Goal: Information Seeking & Learning: Learn about a topic

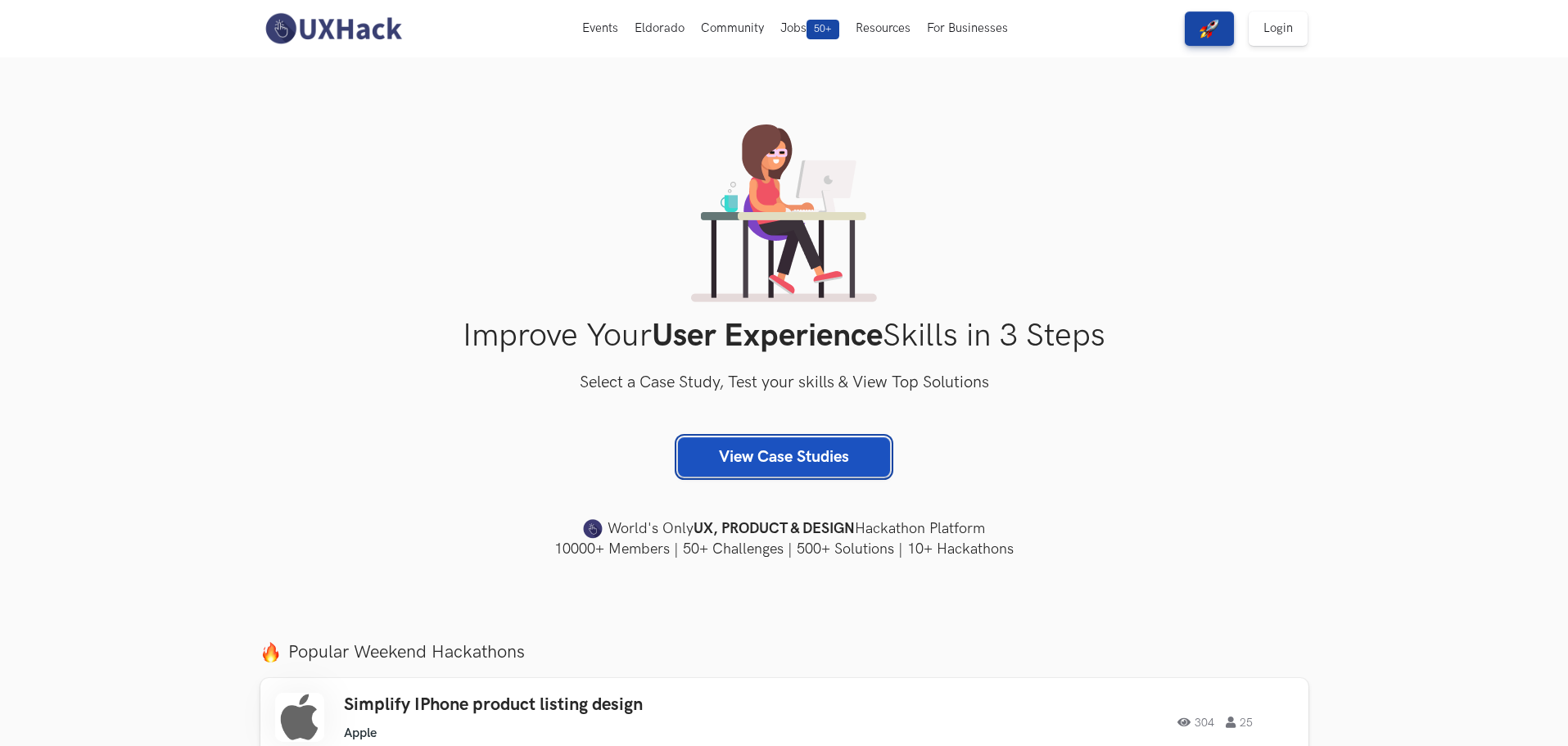
click at [771, 463] on link "View Case Studies" at bounding box center [784, 457] width 212 height 39
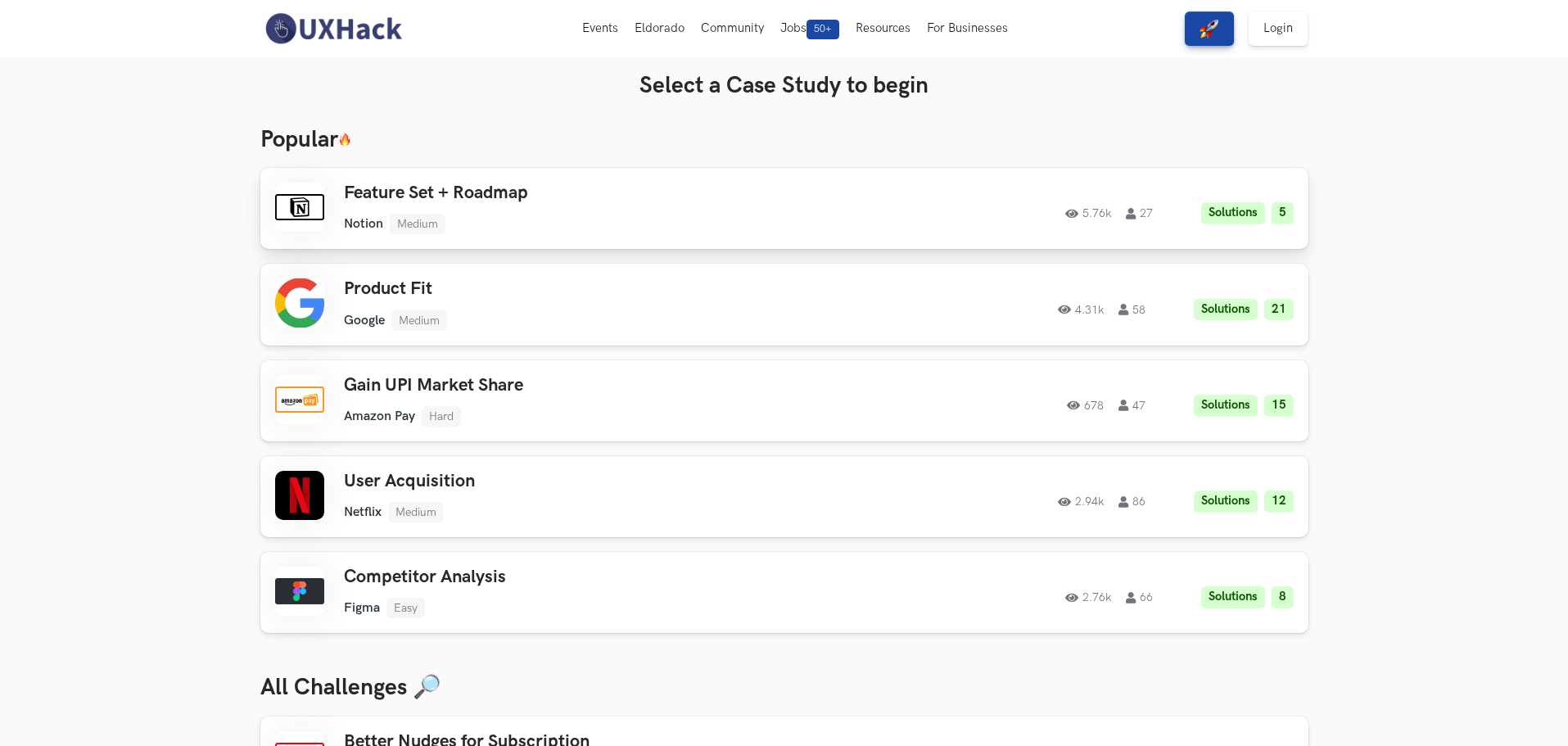
click at [845, 197] on div "5.76k 27 Solutions 5" at bounding box center [1061, 209] width 465 height 32
click at [317, 33] on img at bounding box center [333, 28] width 146 height 35
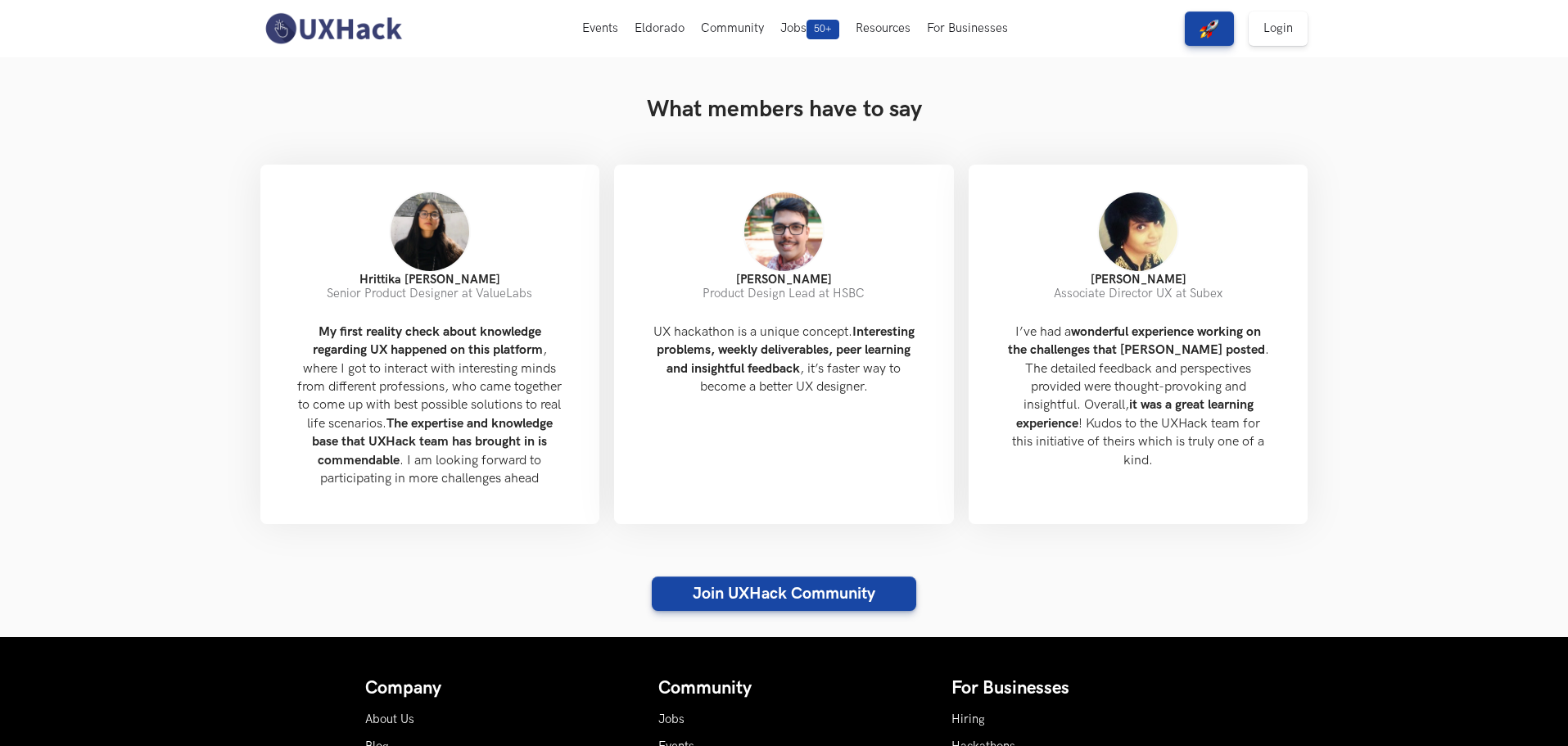
scroll to position [1441, 0]
